Goal: Task Accomplishment & Management: Complete application form

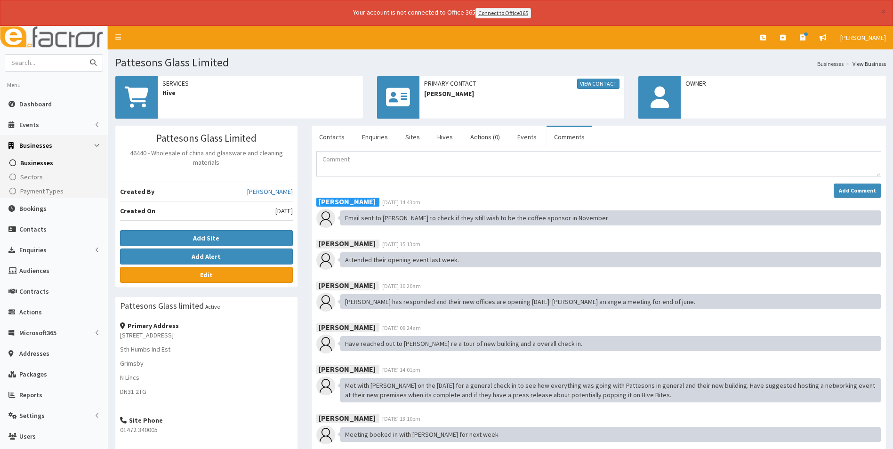
click at [51, 62] on input "text" at bounding box center [44, 63] width 79 height 16
type input "letsand"
click at [84, 55] on button "submit" at bounding box center [93, 63] width 19 height 16
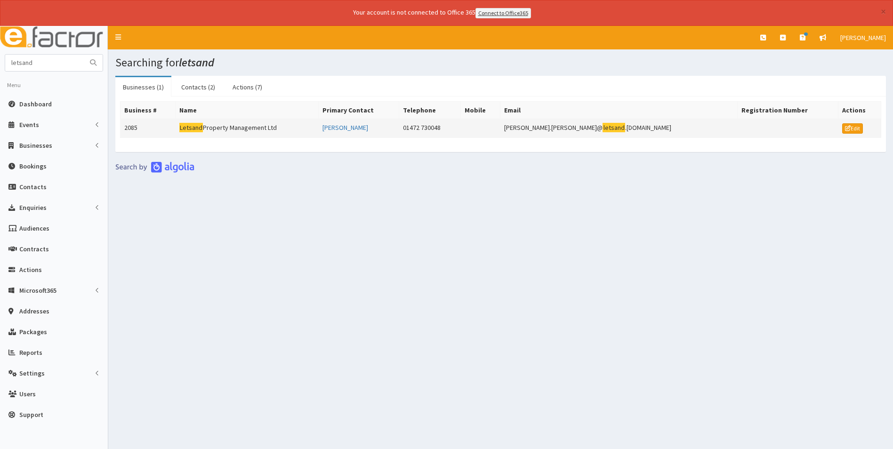
click at [261, 126] on td "Letsand Property Management Ltd" at bounding box center [247, 128] width 144 height 19
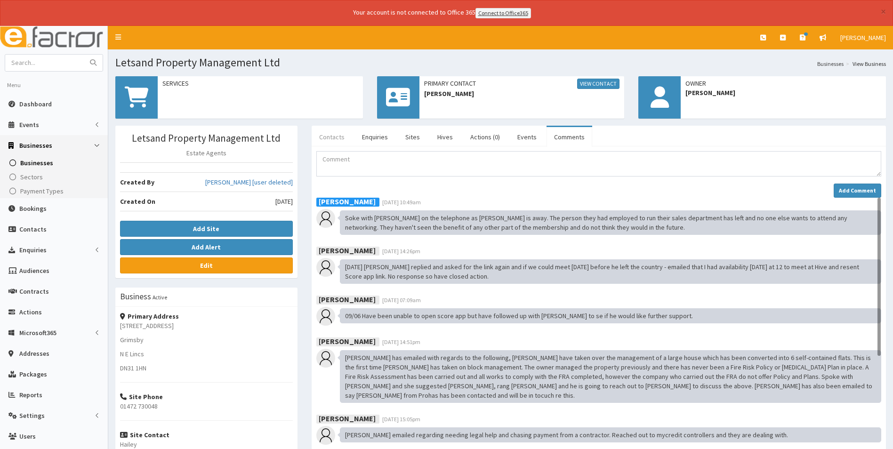
click at [331, 139] on link "Contacts" at bounding box center [332, 137] width 40 height 20
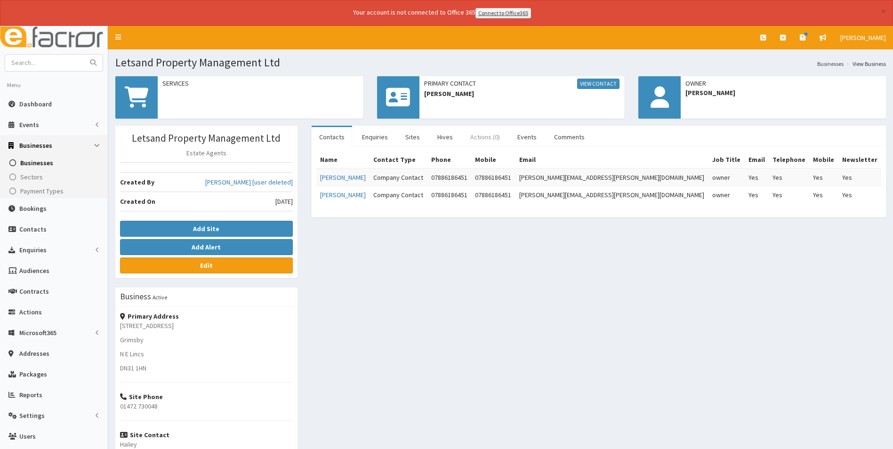
click at [486, 138] on link "Actions (0)" at bounding box center [485, 137] width 45 height 20
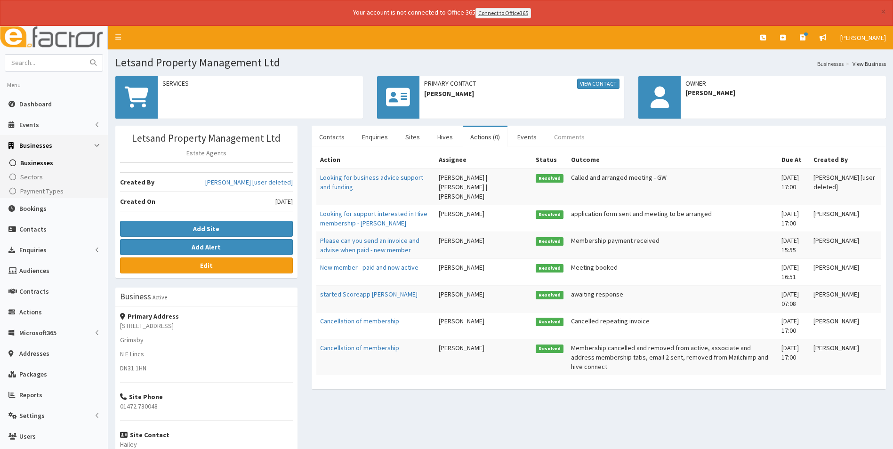
click at [561, 139] on link "Comments" at bounding box center [569, 137] width 46 height 20
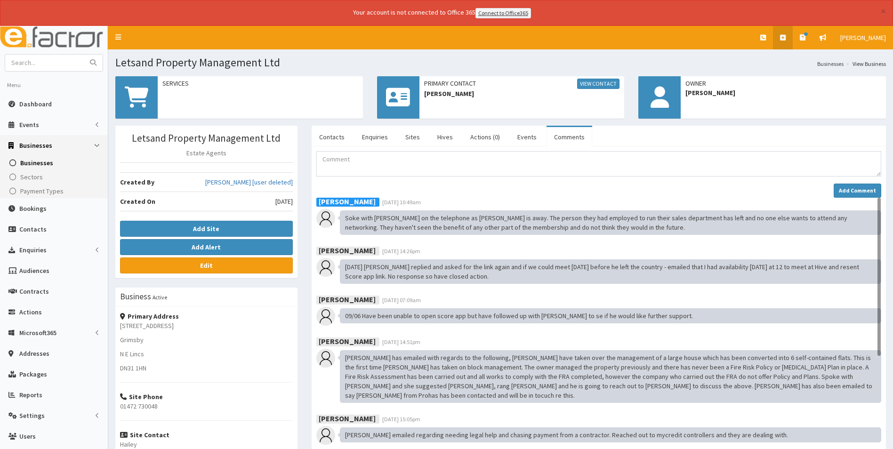
click at [785, 39] on icon at bounding box center [783, 37] width 6 height 7
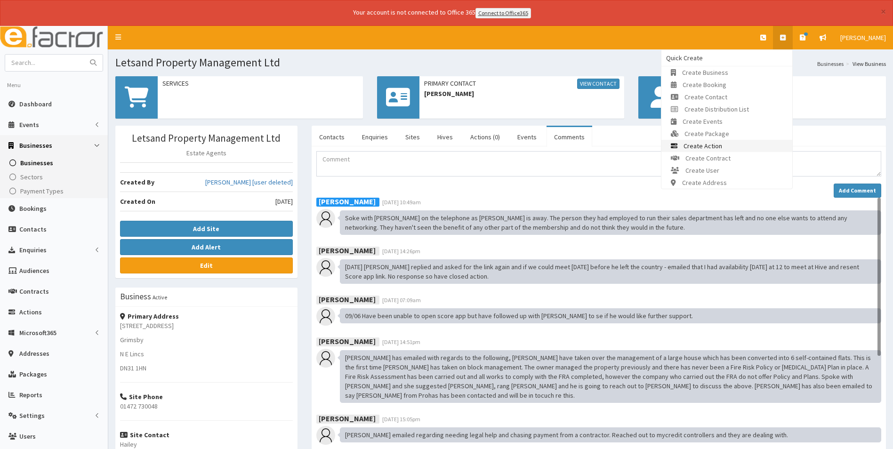
click at [735, 147] on link "Create Action" at bounding box center [726, 146] width 131 height 12
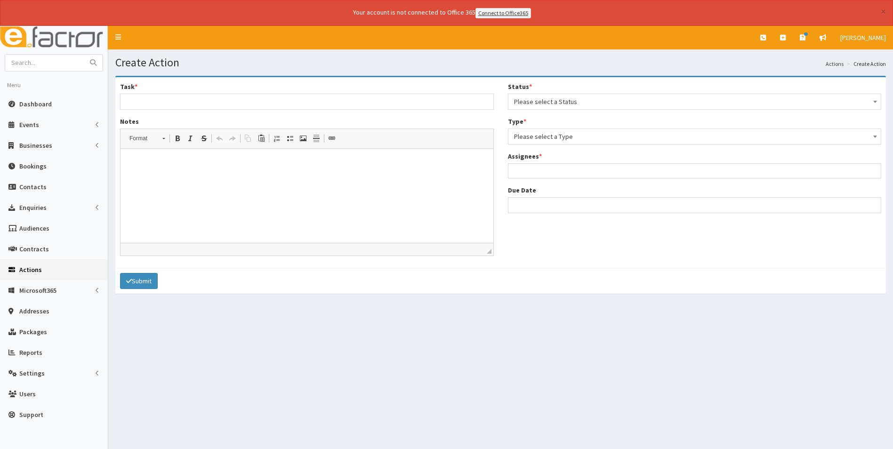
select select
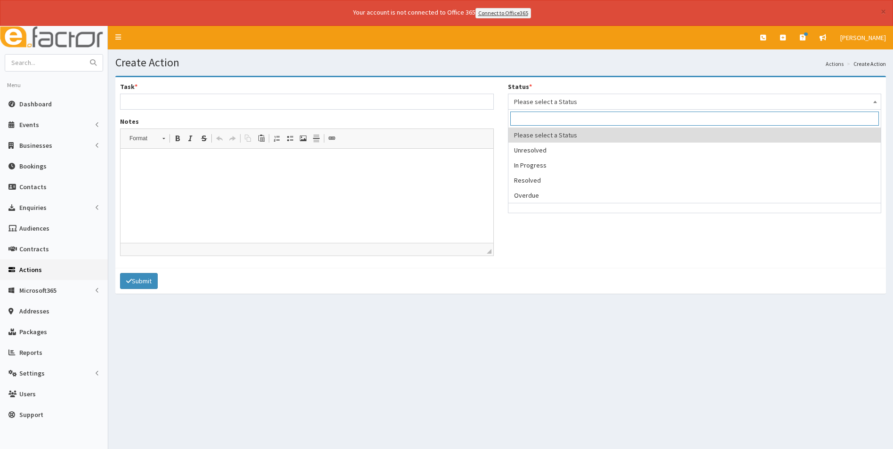
click at [595, 101] on span "Please select a Status" at bounding box center [694, 101] width 361 height 13
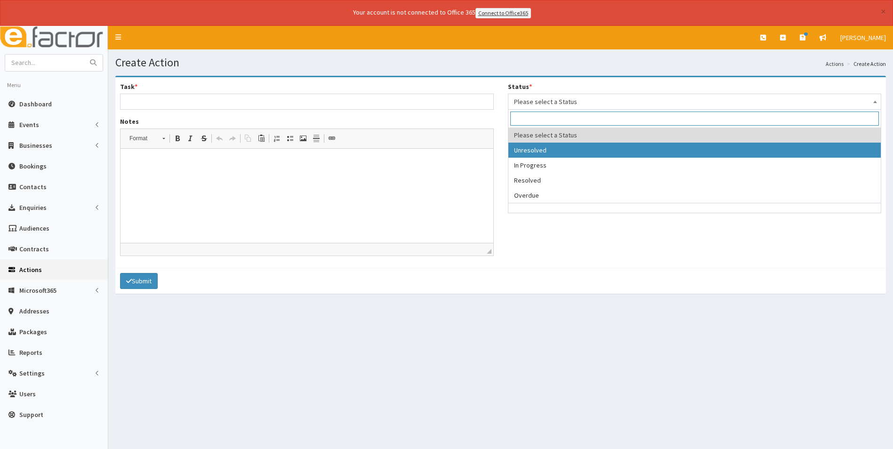
select select "1"
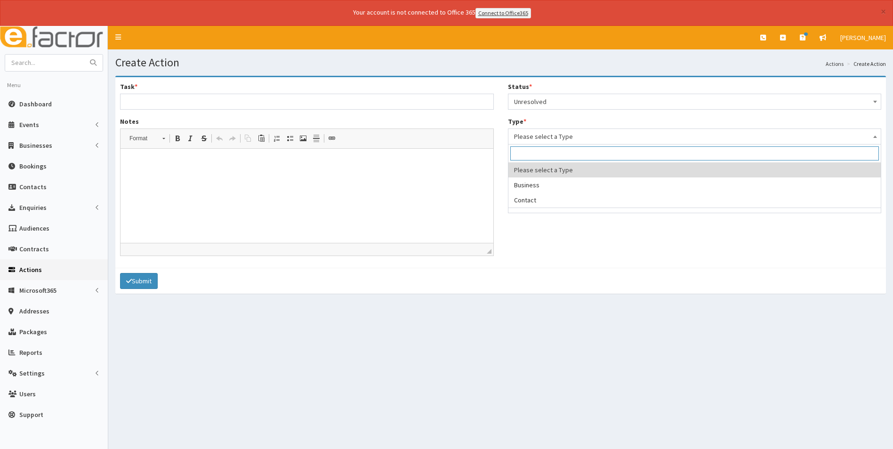
click at [543, 132] on span "Please select a Type" at bounding box center [694, 136] width 361 height 13
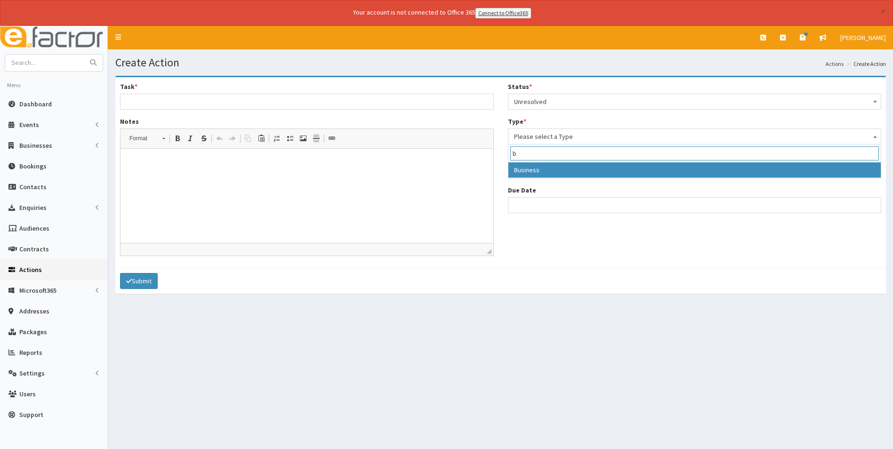
type input "b"
select select "business"
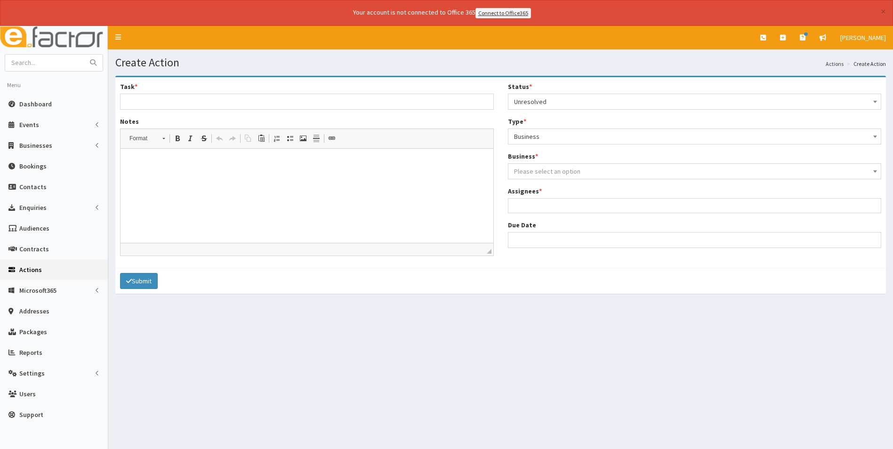
click at [544, 172] on span "Please select an option" at bounding box center [547, 171] width 66 height 8
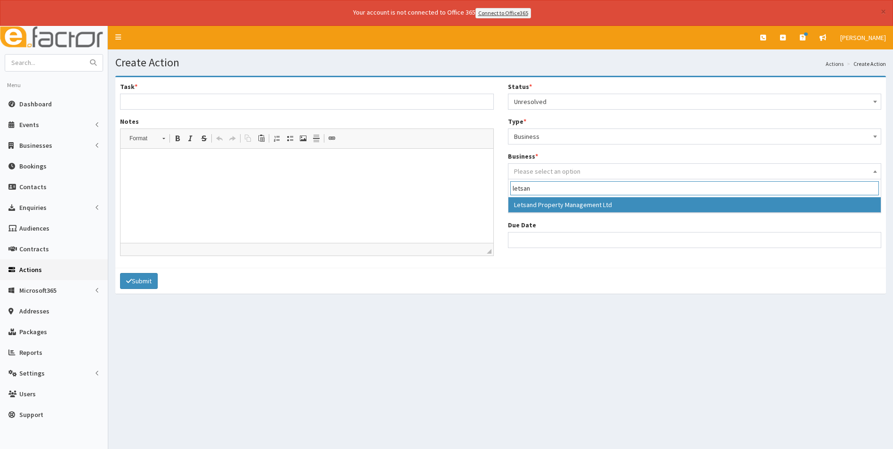
type input "letsan"
select select "2085"
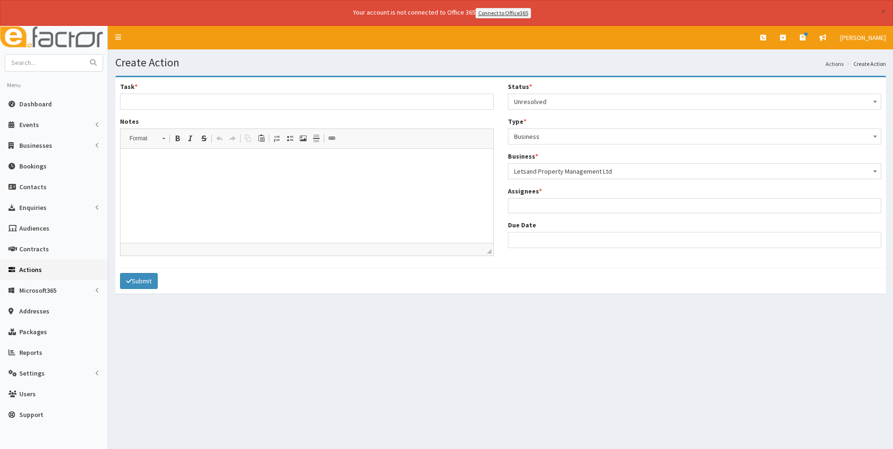
click at [544, 208] on ul at bounding box center [694, 205] width 373 height 12
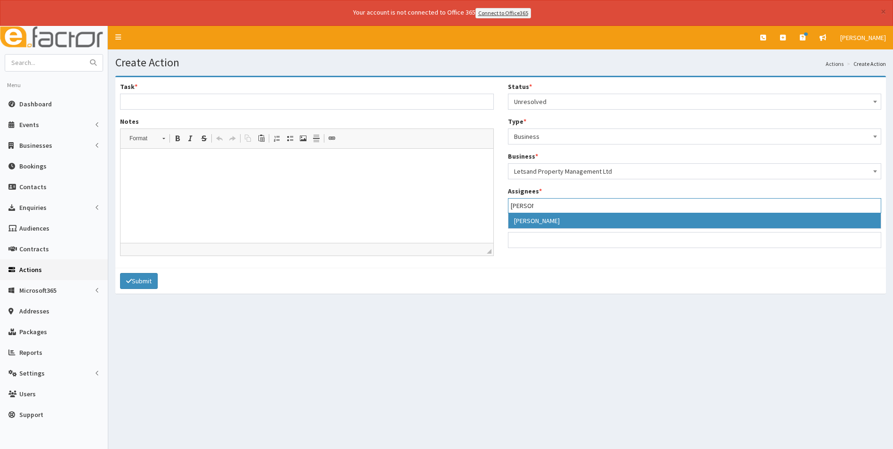
type input "gina"
select select "20"
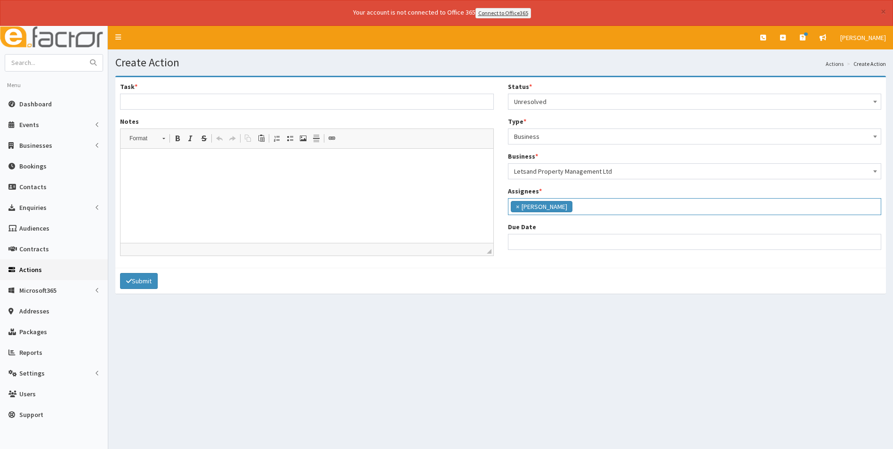
scroll to position [63, 0]
click at [572, 247] on input "Due Date" at bounding box center [695, 242] width 374 height 16
select select "12"
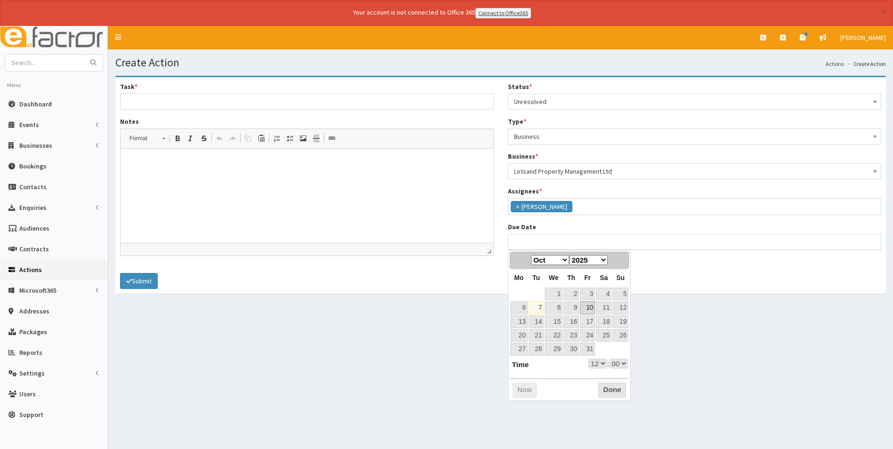
click at [592, 308] on link "10" at bounding box center [587, 307] width 15 height 13
type input "10-10-2025 12:00"
select select "12"
click at [600, 363] on select "00 01 02 03 04 05 06 07 08 09 10 11 12 13 14 15 16 17 18 19 20 21 22 23" at bounding box center [597, 364] width 19 height 10
type input "[DATE] 17:00"
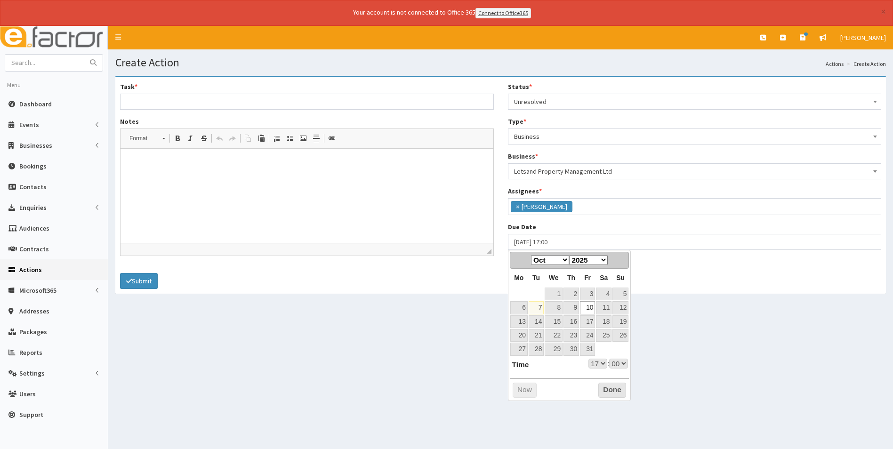
select select "17"
click at [612, 387] on button "Done" at bounding box center [612, 390] width 28 height 15
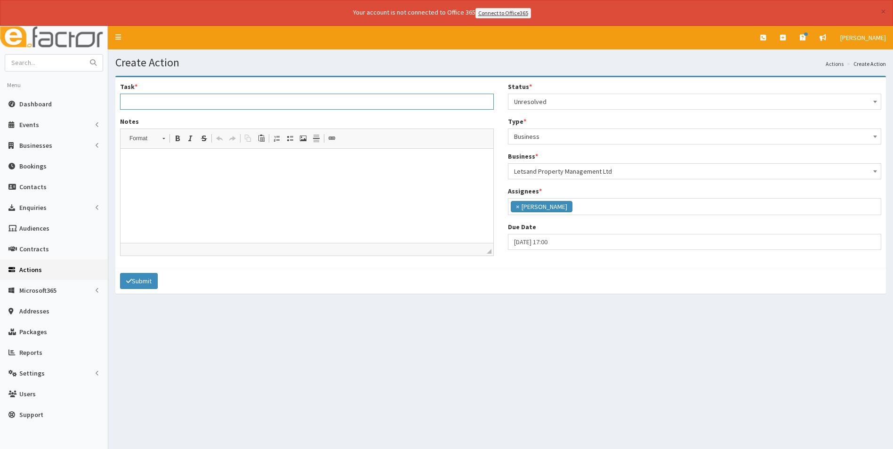
click at [167, 103] on input "Task *" at bounding box center [307, 102] width 374 height 16
type input "Needs advice on a employment contact"
click at [169, 177] on html at bounding box center [306, 162] width 373 height 29
drag, startPoint x: 197, startPoint y: 162, endPoint x: 201, endPoint y: 164, distance: 4.8
click at [197, 162] on p "PLeazse can you call ANdrew on 01472 898374" at bounding box center [307, 163] width 354 height 10
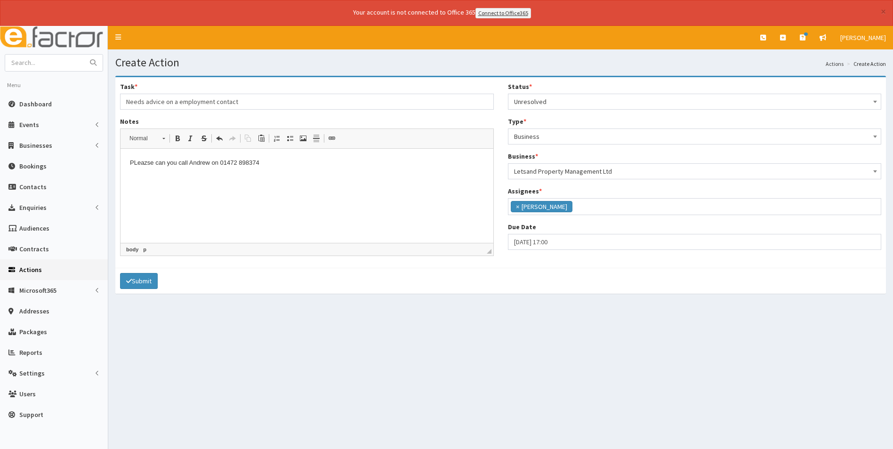
drag, startPoint x: 148, startPoint y: 162, endPoint x: 168, endPoint y: 168, distance: 20.2
click at [148, 162] on p "PLeazse can you call An drew on 01472 898374" at bounding box center [307, 163] width 354 height 10
click at [137, 162] on p "PLea se can you call An drew on 01472 898374" at bounding box center [307, 163] width 354 height 10
click at [275, 165] on p "Pl ea se can you call An drew on 01472 898374" at bounding box center [307, 163] width 354 height 10
click at [347, 162] on p "Pl ea se can you call An drew on 01472 898374 as he needs some advice on a" at bounding box center [307, 163] width 354 height 10
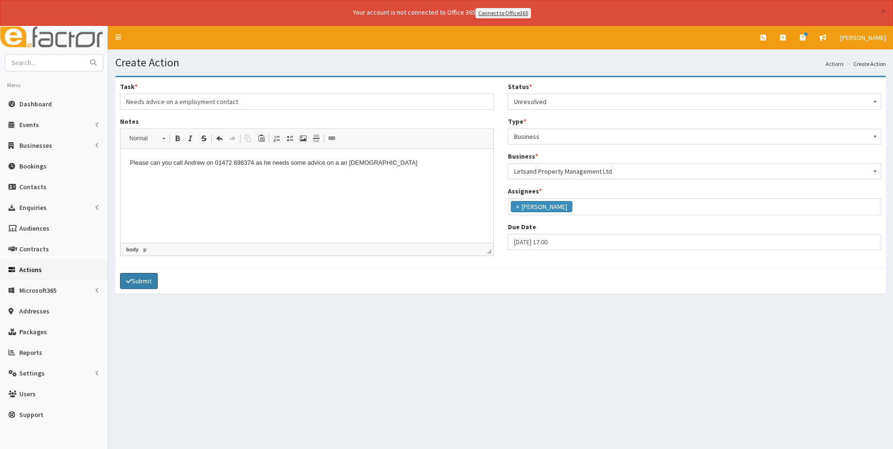
click at [136, 283] on button "Submit" at bounding box center [139, 281] width 38 height 16
